Goal: Task Accomplishment & Management: Manage account settings

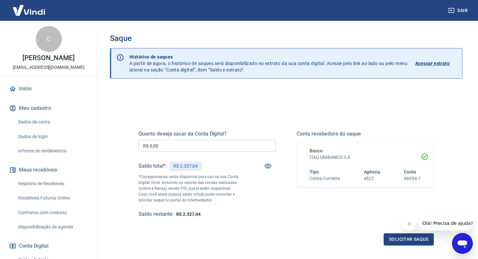
click at [188, 165] on p "R$ 2.327,04" at bounding box center [185, 166] width 24 height 7
click at [190, 150] on input "R$ 0,00" at bounding box center [206, 146] width 137 height 12
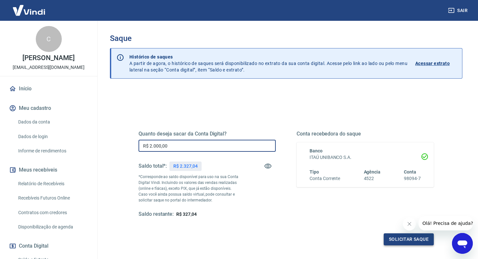
type input "R$ 2.000,00"
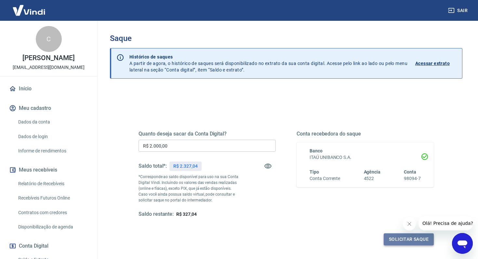
click at [388, 240] on button "Solicitar saque" at bounding box center [408, 239] width 50 height 12
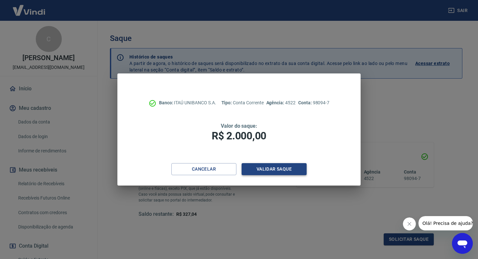
click at [280, 170] on button "Validar saque" at bounding box center [273, 169] width 65 height 12
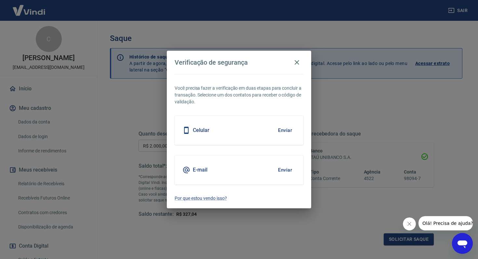
click at [280, 170] on button "Enviar" at bounding box center [284, 170] width 21 height 14
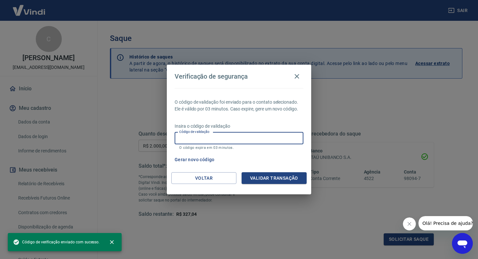
click at [234, 133] on input "Código de validação" at bounding box center [239, 138] width 129 height 12
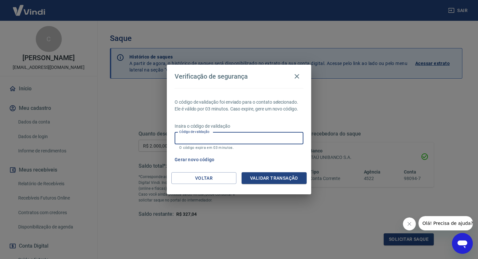
paste input "960851"
type input "960851"
click at [269, 174] on button "Validar transação" at bounding box center [273, 178] width 65 height 12
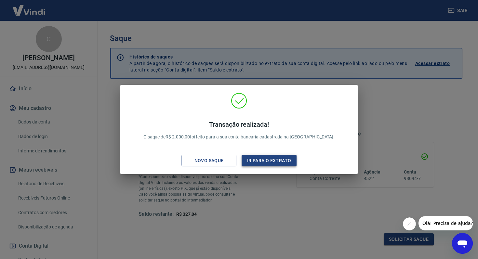
click at [268, 158] on button "Ir para o extrato" at bounding box center [268, 161] width 55 height 12
